Goal: Information Seeking & Learning: Learn about a topic

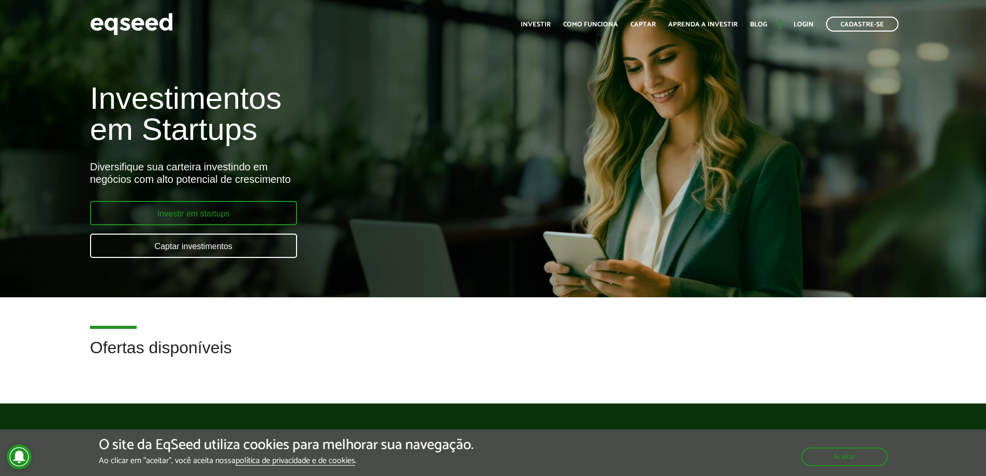
click at [202, 206] on link "Investir em startups" at bounding box center [193, 213] width 207 height 24
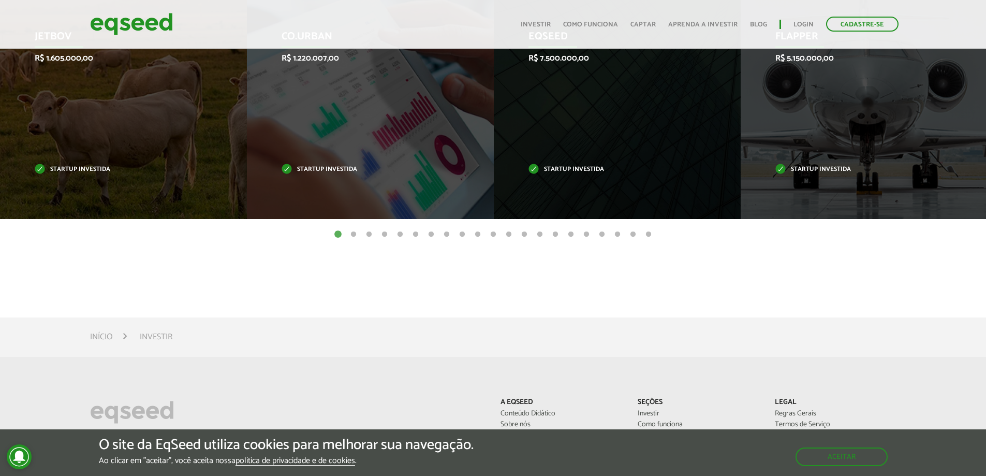
scroll to position [431, 0]
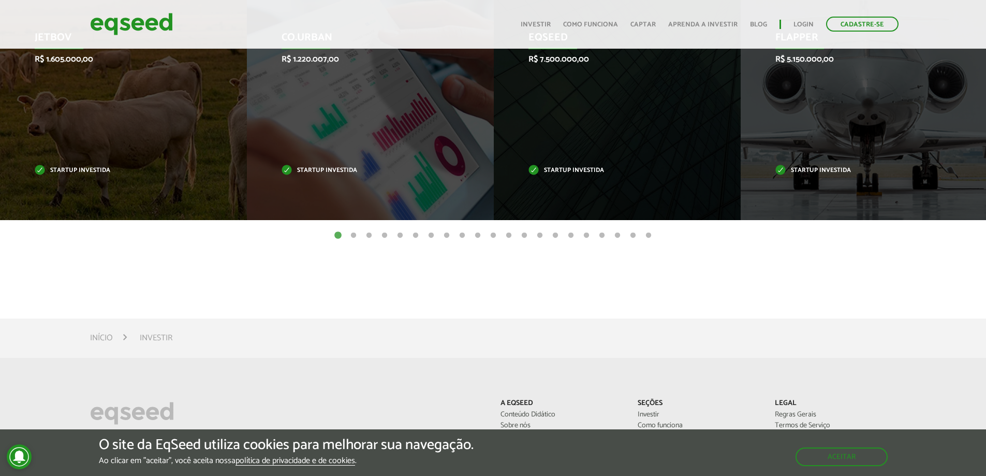
click at [359, 235] on ul "1 2 3 4 5 6 7 8 9 10 11 12 13 14 15 16 17 18 19 20 21" at bounding box center [493, 234] width 986 height 11
click at [357, 235] on button "2" at bounding box center [353, 235] width 10 height 10
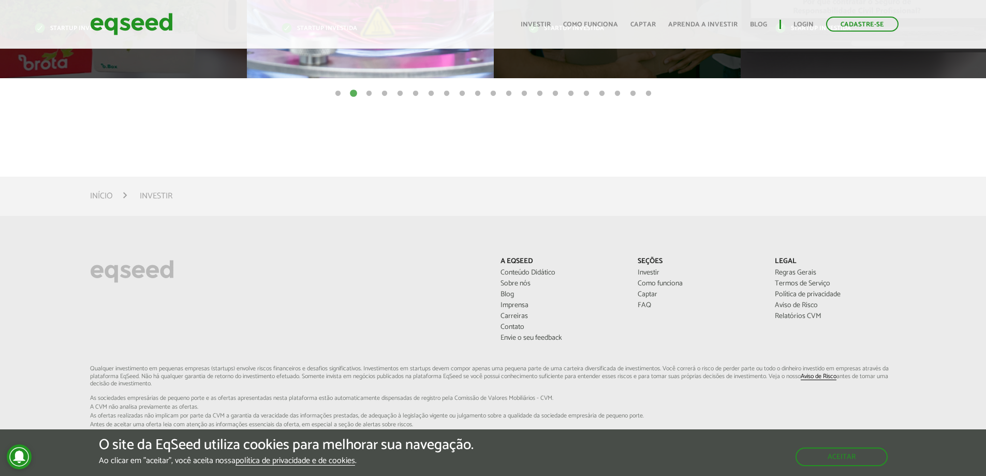
scroll to position [417, 0]
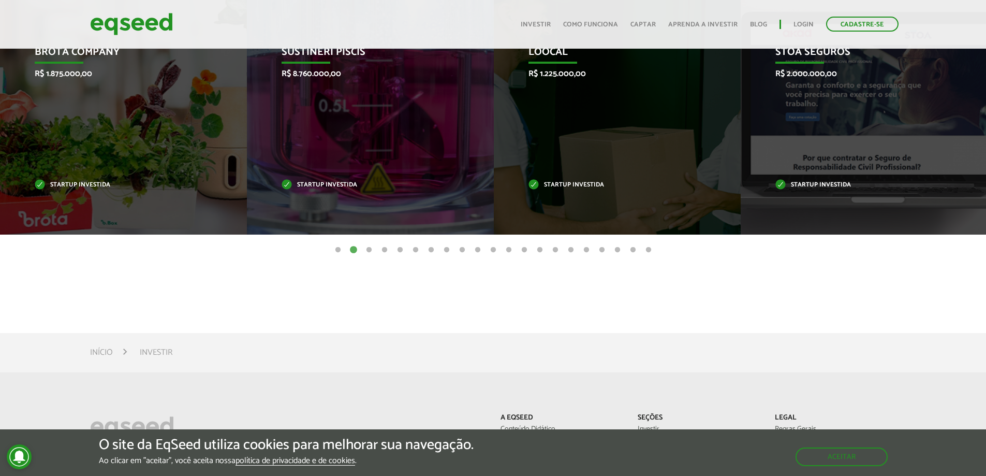
click at [399, 250] on button "5" at bounding box center [400, 250] width 10 height 10
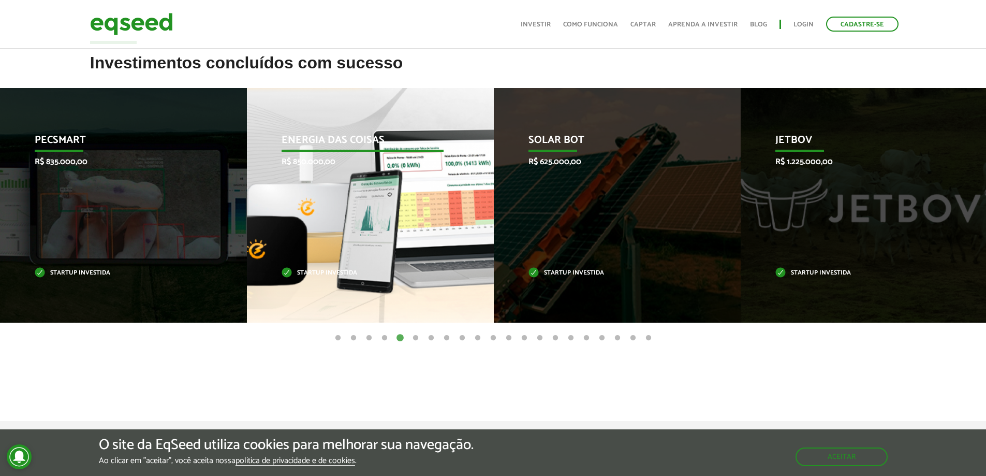
scroll to position [330, 0]
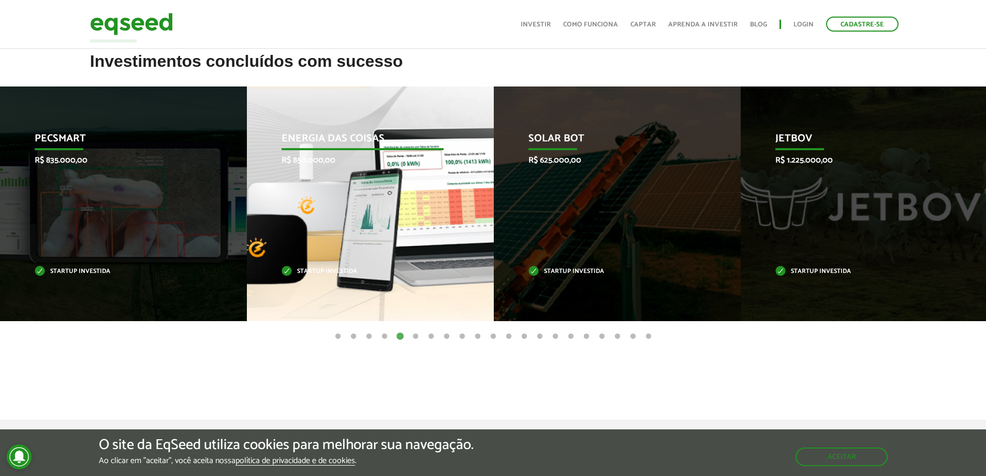
click at [308, 233] on div "Energia das Coisas R$ 850.000,00 Startup investida" at bounding box center [362, 203] width 231 height 235
click at [312, 269] on p "Startup investida" at bounding box center [363, 272] width 162 height 6
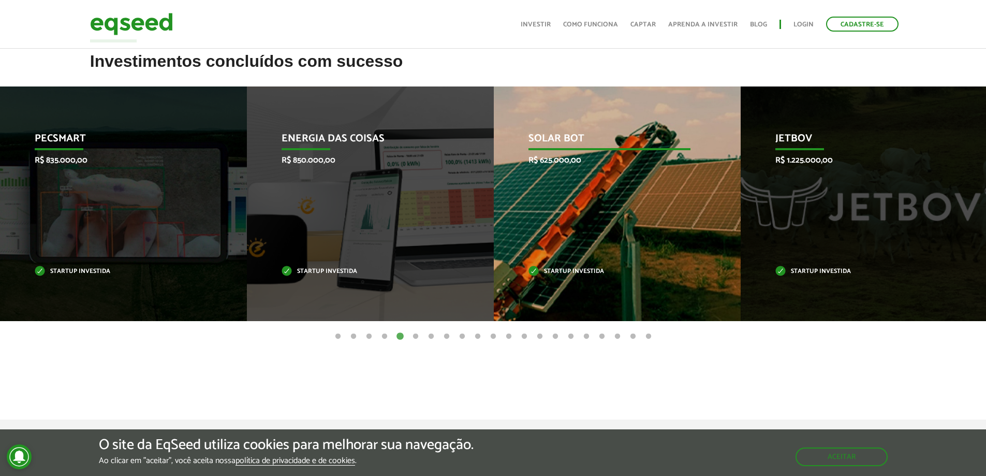
click at [526, 229] on div "Solar Bot R$ 625.000,00 Startup investida" at bounding box center [609, 203] width 231 height 235
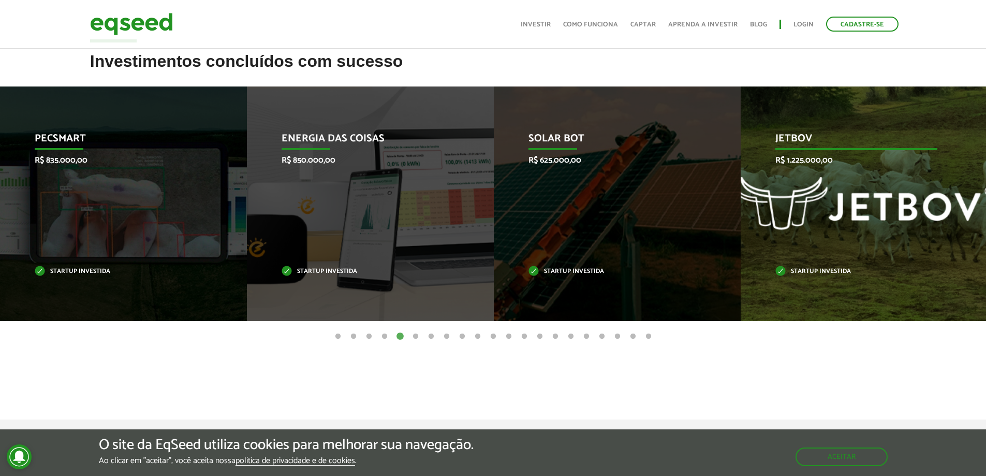
click at [758, 191] on div "JetBov R$ 1.225.000,00 Startup investida" at bounding box center [856, 203] width 231 height 235
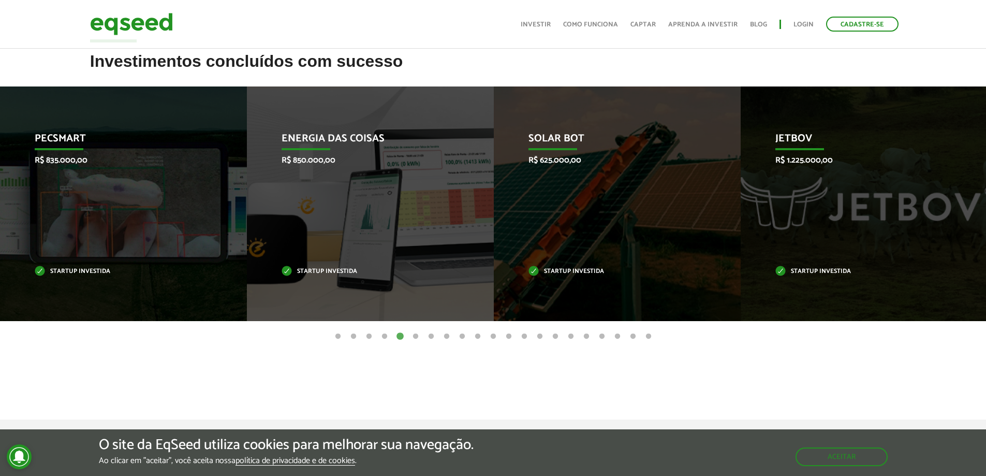
click at [437, 333] on ul "1 2 3 4 5 6 7 8 9 10 11 12 13 14 15 16 17 18 19 20 21" at bounding box center [493, 335] width 986 height 11
drag, startPoint x: 449, startPoint y: 335, endPoint x: 458, endPoint y: 333, distance: 9.2
click at [451, 335] on button "8" at bounding box center [447, 336] width 10 height 10
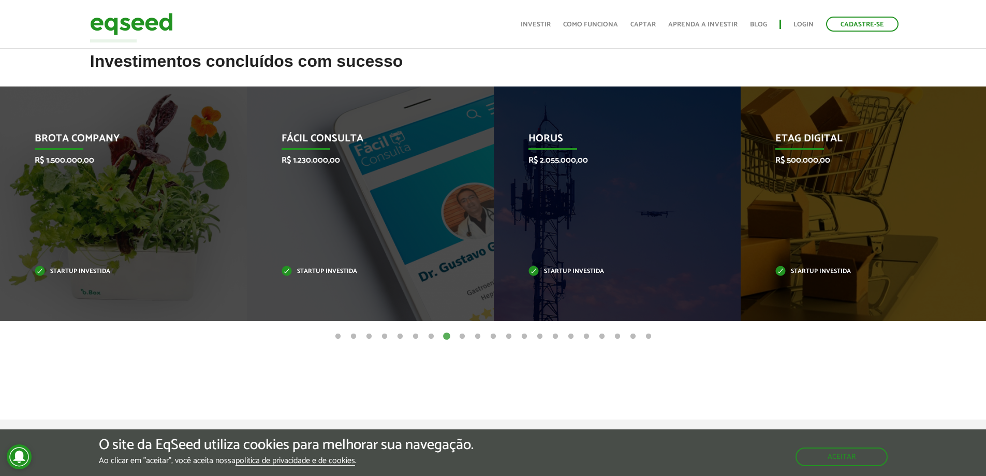
click at [470, 333] on ul "1 2 3 4 5 6 7 8 9 10 11 12 13 14 15 16 17 18 19 20 21" at bounding box center [493, 335] width 986 height 11
click at [478, 336] on button "10" at bounding box center [478, 336] width 10 height 10
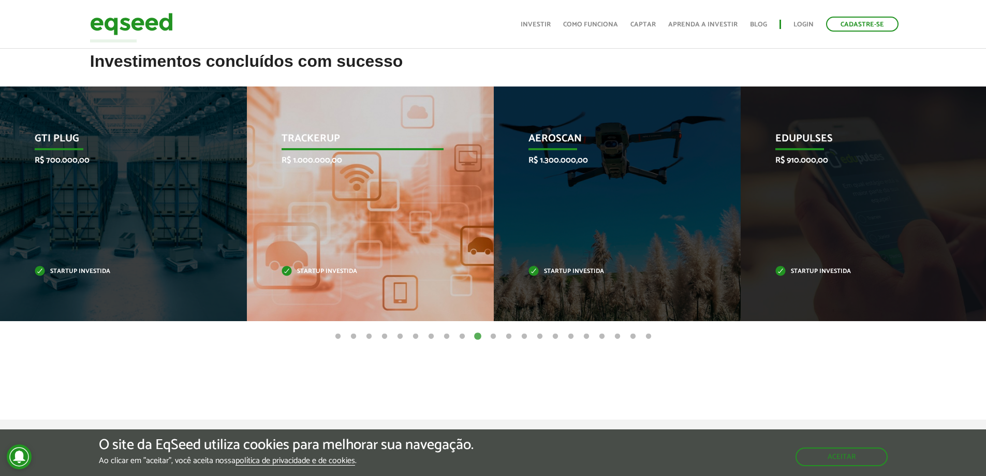
drag, startPoint x: 584, startPoint y: 209, endPoint x: 395, endPoint y: 162, distance: 194.9
click at [582, 209] on div "Aeroscan R$ 1.300.000,00 Startup investida" at bounding box center [609, 203] width 231 height 235
click at [384, 162] on p "R$ 1.000.000,00" at bounding box center [363, 160] width 162 height 10
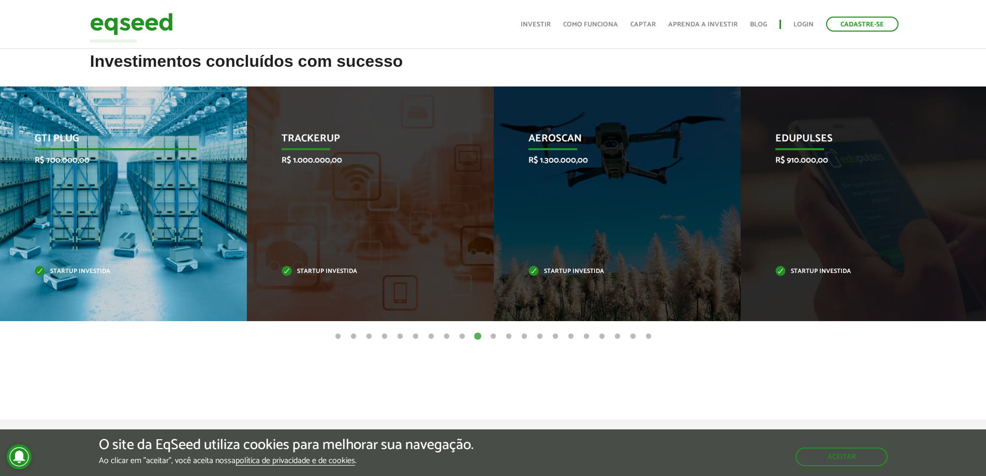
click at [172, 128] on div "GTI PLUG R$ 700.000,00 Startup investida" at bounding box center [115, 203] width 231 height 235
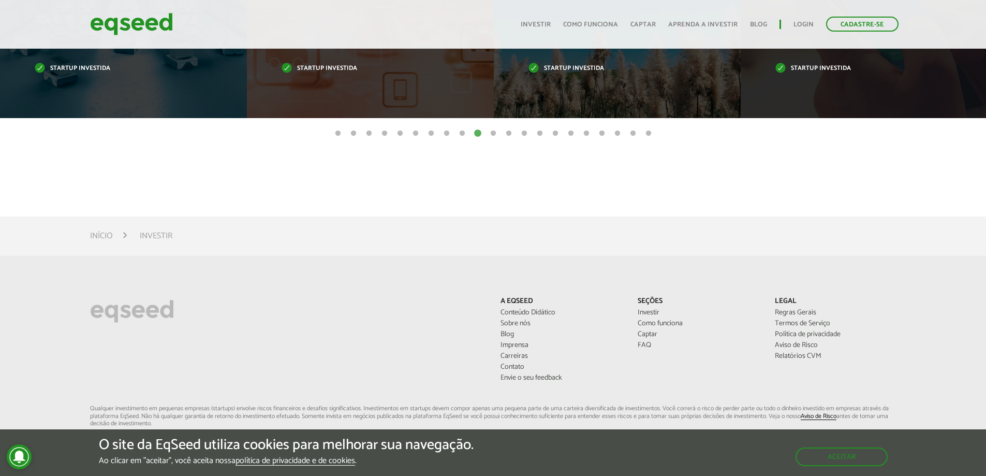
scroll to position [244, 0]
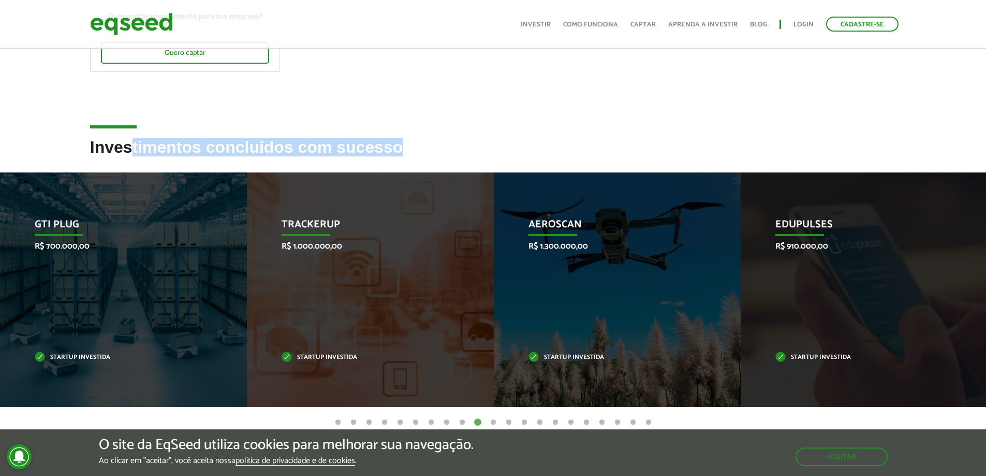
drag, startPoint x: 134, startPoint y: 149, endPoint x: 414, endPoint y: 162, distance: 280.9
click at [414, 162] on h2 "Investimentos concluídos com sucesso" at bounding box center [493, 155] width 807 height 34
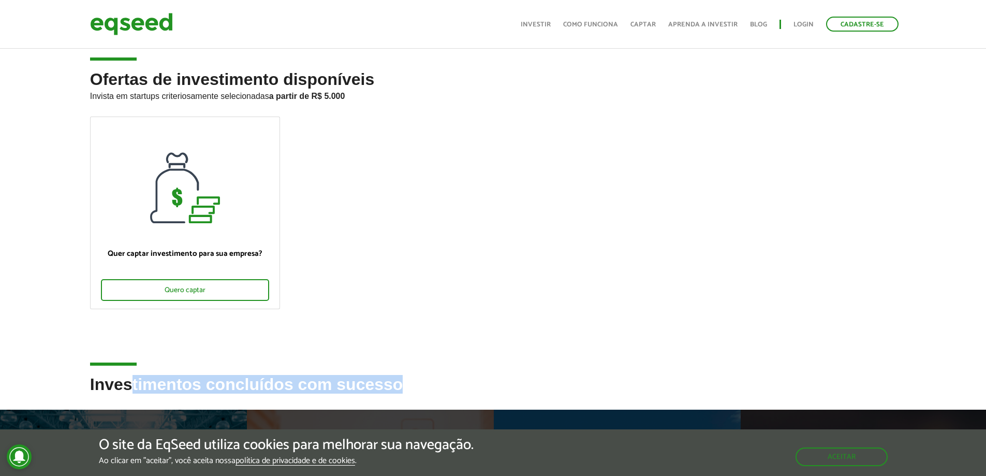
scroll to position [0, 0]
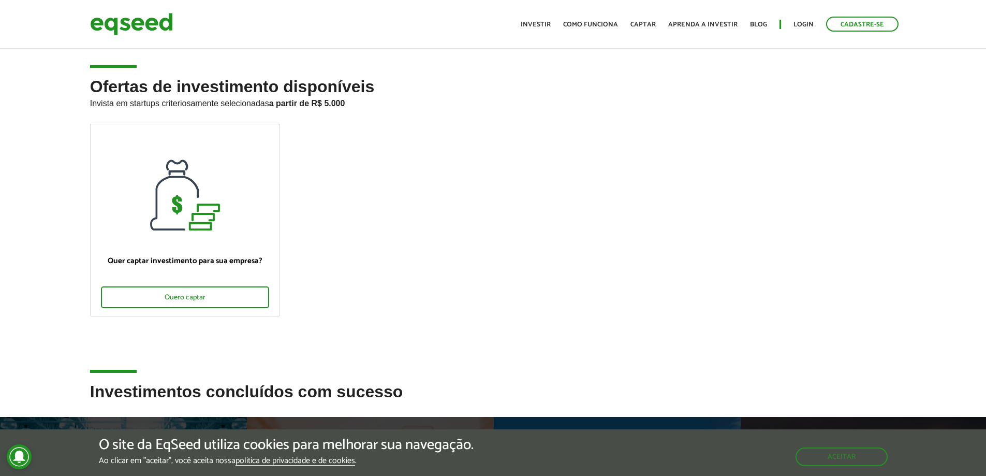
click at [538, 14] on div "Toggle navigation Início Investir Como funciona Captar Aprenda a investir Blog …" at bounding box center [710, 23] width 388 height 27
click at [536, 17] on ul "Início Investir Como funciona Captar Aprenda a investir Blog Login Cadastre-se" at bounding box center [710, 24] width 388 height 15
click at [535, 31] on ul "Início Investir Como funciona Captar Aprenda a investir Blog Login Cadastre-se" at bounding box center [710, 24] width 388 height 15
click at [536, 31] on ul "Início Investir Como funciona Captar Aprenda a investir Blog Login Cadastre-se" at bounding box center [710, 24] width 388 height 15
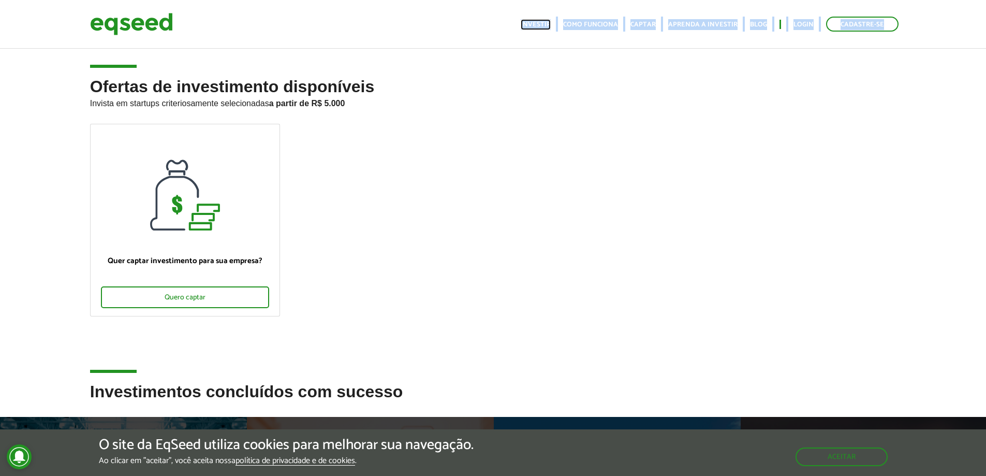
click at [539, 26] on link "Investir" at bounding box center [536, 24] width 30 height 7
